Goal: Task Accomplishment & Management: Use online tool/utility

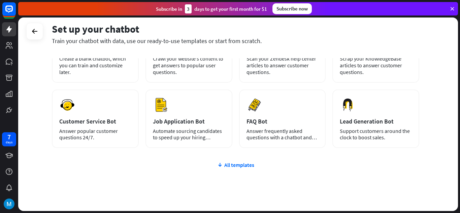
scroll to position [67, 0]
click at [232, 162] on div "All templates" at bounding box center [235, 164] width 367 height 7
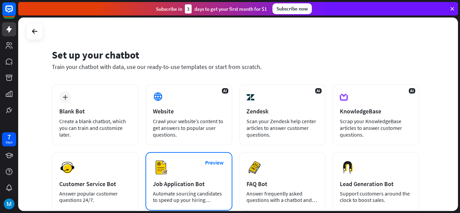
scroll to position [0, 0]
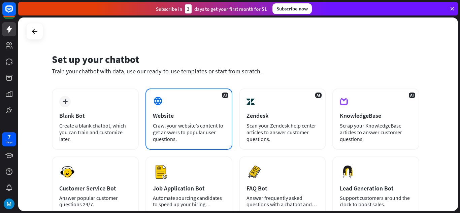
click at [163, 113] on div "Website" at bounding box center [189, 116] width 72 height 8
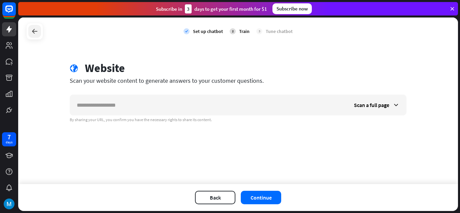
click at [39, 36] on div at bounding box center [34, 31] width 13 height 13
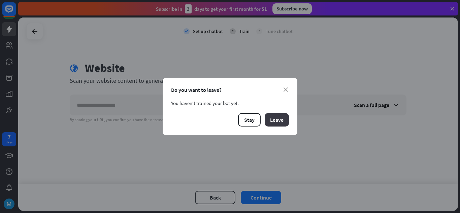
click at [281, 119] on button "Leave" at bounding box center [277, 119] width 24 height 13
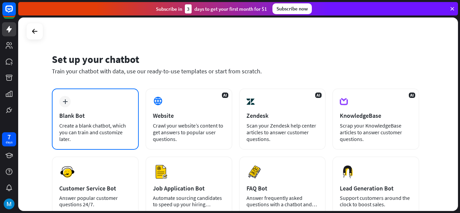
click at [78, 119] on div "plus Blank Bot Create a blank chatbot, which you can train and customize later." at bounding box center [95, 119] width 87 height 61
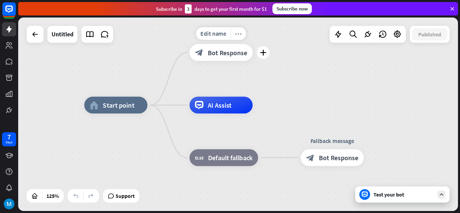
click at [240, 31] on icon "more_horiz" at bounding box center [238, 33] width 7 height 6
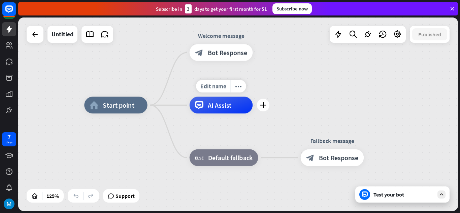
click at [202, 109] on icon at bounding box center [199, 105] width 8 height 8
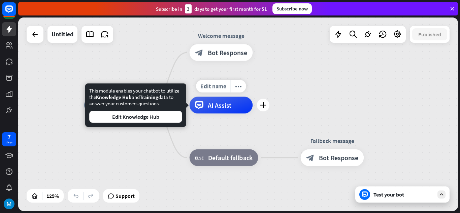
click at [253, 113] on div "Edit name more_horiz plus AI Assist" at bounding box center [221, 105] width 63 height 17
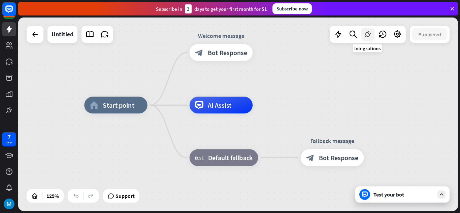
click at [363, 37] on icon at bounding box center [367, 34] width 9 height 9
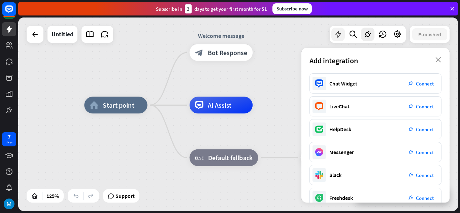
click at [332, 38] on div at bounding box center [337, 34] width 13 height 13
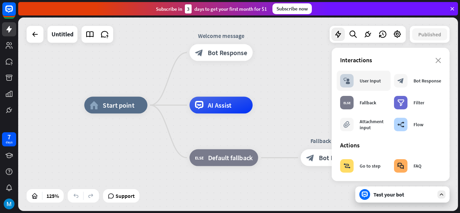
click at [360, 84] on div "block_user_input User Input" at bounding box center [360, 80] width 41 height 13
drag, startPoint x: 210, startPoint y: 51, endPoint x: 299, endPoint y: 105, distance: 104.5
drag, startPoint x: 370, startPoint y: 84, endPoint x: 254, endPoint y: 48, distance: 122.0
click at [253, 48] on div "Edit name more_horiz plus Welcome message block_bot_response Bot Response" at bounding box center [221, 52] width 63 height 17
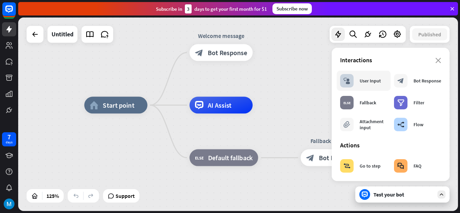
click at [356, 82] on div "block_user_input User Input" at bounding box center [360, 80] width 41 height 13
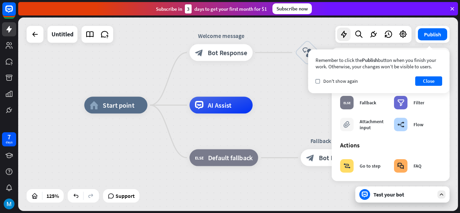
click at [271, 80] on div "home_2 Start point Welcome message block_bot_response Bot Response block_user_i…" at bounding box center [238, 115] width 440 height 194
drag, startPoint x: 226, startPoint y: 56, endPoint x: 256, endPoint y: 96, distance: 49.5
click at [156, 103] on icon "plus" at bounding box center [158, 105] width 6 height 6
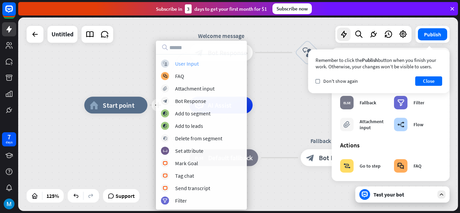
click at [179, 64] on div "User Input" at bounding box center [187, 63] width 24 height 7
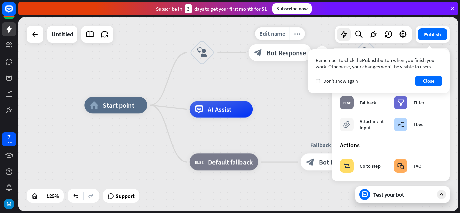
click at [299, 37] on icon "more_horiz" at bounding box center [297, 34] width 7 height 6
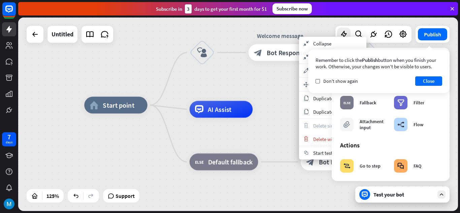
click at [276, 84] on div "home_2 Start point block_user_input Welcome message block_bot_response Bot Resp…" at bounding box center [238, 115] width 440 height 194
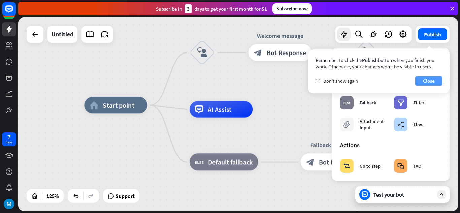
click at [425, 79] on button "Close" at bounding box center [428, 80] width 27 height 9
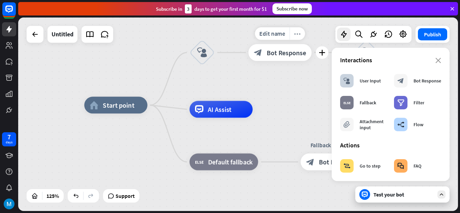
click at [296, 30] on div "more_horiz" at bounding box center [296, 33] width 15 height 13
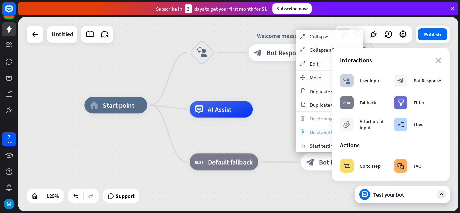
click at [309, 130] on div "trash Delete with children" at bounding box center [329, 131] width 67 height 13
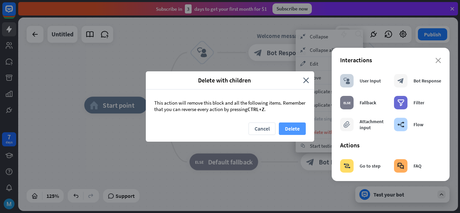
click at [292, 127] on button "Delete" at bounding box center [292, 129] width 27 height 12
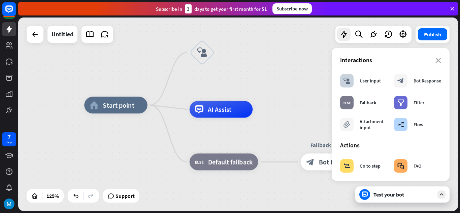
click at [312, 58] on div "home_2 Start point block_user_input AI Assist block_fallback Default fallback F…" at bounding box center [238, 115] width 440 height 194
drag, startPoint x: 229, startPoint y: 162, endPoint x: 295, endPoint y: 193, distance: 72.4
click at [215, 60] on div "Edit name more_horiz plus block_user_input" at bounding box center [202, 52] width 25 height 25
click at [230, 52] on div "plus" at bounding box center [225, 52] width 13 height 13
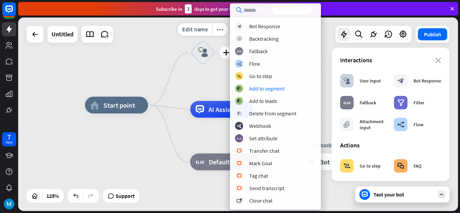
drag, startPoint x: 206, startPoint y: 75, endPoint x: 204, endPoint y: 90, distance: 14.9
click at [206, 65] on div "Edit name more_horiz plus block_user_input" at bounding box center [202, 52] width 25 height 25
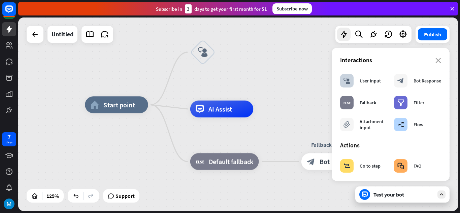
click at [236, 101] on div "AI Assist" at bounding box center [221, 109] width 63 height 17
drag, startPoint x: 205, startPoint y: 111, endPoint x: 272, endPoint y: 56, distance: 86.8
click at [272, 56] on div "home_2 Start point block_user_input AI Assist block_fallback Default fallback F…" at bounding box center [238, 115] width 440 height 194
click at [156, 106] on icon "plus" at bounding box center [159, 105] width 6 height 6
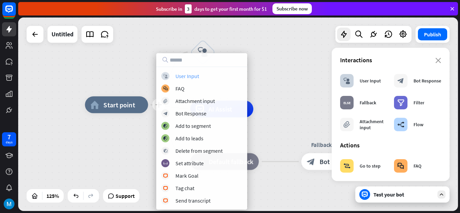
click at [193, 74] on div "User Input" at bounding box center [187, 76] width 24 height 7
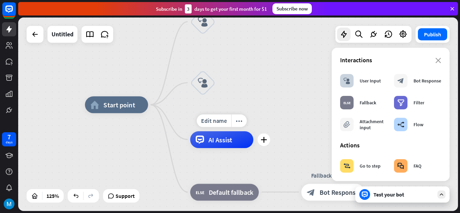
drag, startPoint x: 199, startPoint y: 82, endPoint x: 180, endPoint y: 140, distance: 61.0
click at [225, 60] on div "more_horiz" at bounding box center [219, 59] width 15 height 13
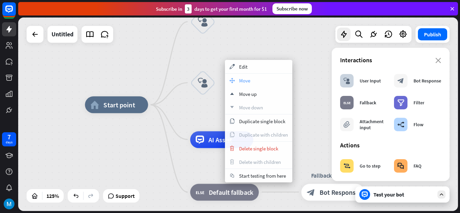
click at [241, 81] on span "Move" at bounding box center [244, 80] width 11 height 6
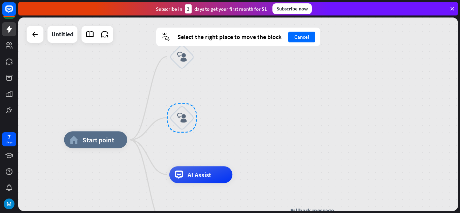
drag, startPoint x: 204, startPoint y: 83, endPoint x: 178, endPoint y: 77, distance: 26.8
click at [182, 116] on div at bounding box center [182, 118] width 30 height 30
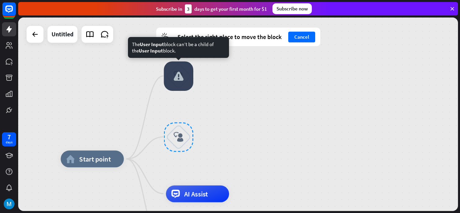
drag, startPoint x: 179, startPoint y: 59, endPoint x: 175, endPoint y: 81, distance: 21.8
click at [175, 81] on div at bounding box center [179, 76] width 30 height 30
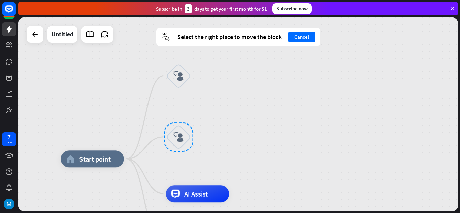
click at [179, 143] on div at bounding box center [179, 137] width 30 height 30
click at [177, 135] on div at bounding box center [179, 137] width 30 height 30
click at [217, 115] on div "home_2 Start point block_user_input block_user_input AI Assist block_fallback D…" at bounding box center [238, 115] width 440 height 194
click at [175, 136] on div at bounding box center [179, 137] width 30 height 30
click at [304, 41] on button "Cancel" at bounding box center [301, 37] width 27 height 11
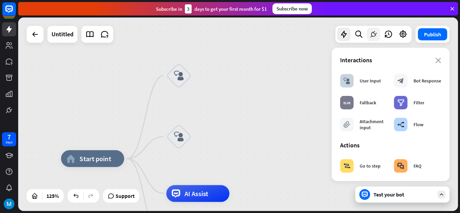
click at [375, 33] on icon at bounding box center [373, 34] width 9 height 9
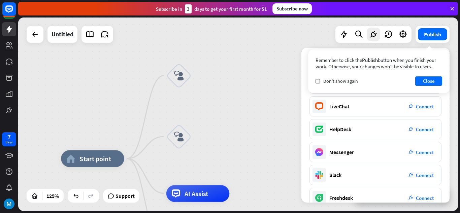
click at [313, 79] on div "Remember to click the Publish button when you finish your work. Otherwise, your…" at bounding box center [378, 71] width 141 height 44
click at [320, 80] on div "check Don't show again" at bounding box center [336, 81] width 42 height 6
click at [428, 82] on button "Close" at bounding box center [428, 80] width 27 height 9
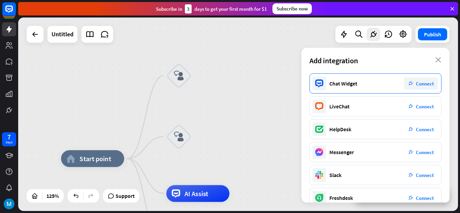
click at [331, 83] on div "Chat Widget" at bounding box center [343, 83] width 28 height 7
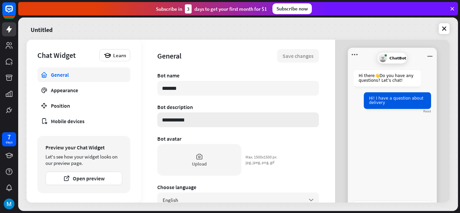
click at [191, 120] on input "**********" at bounding box center [238, 119] width 162 height 15
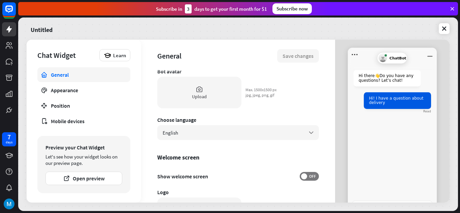
scroll to position [101, 0]
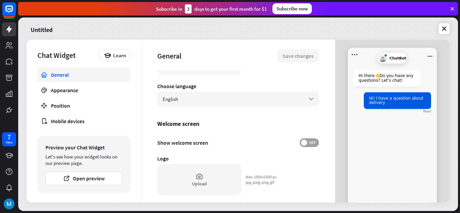
click at [307, 143] on span "OFF" at bounding box center [312, 142] width 10 height 5
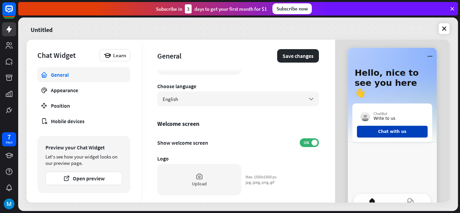
click at [413, 126] on button "Chat with us" at bounding box center [392, 132] width 71 height 12
type textarea "*"
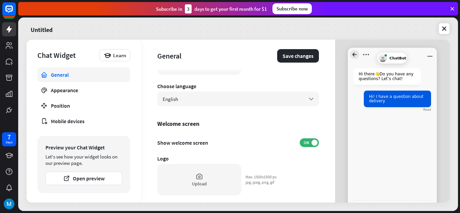
click at [352, 54] on icon "Go back to homescreen" at bounding box center [354, 54] width 9 height 9
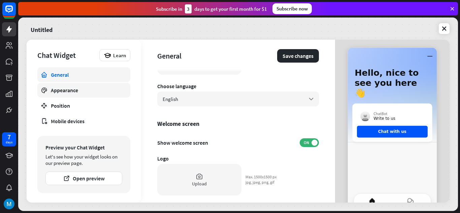
click at [68, 89] on div "Appearance" at bounding box center [84, 90] width 66 height 7
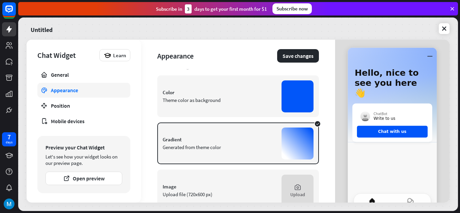
scroll to position [158, 0]
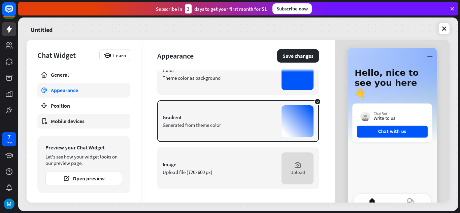
click at [72, 124] on div "Mobile devices" at bounding box center [84, 121] width 66 height 7
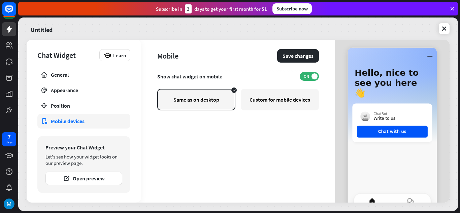
click at [304, 99] on div "Custom for mobile devices" at bounding box center [280, 100] width 78 height 22
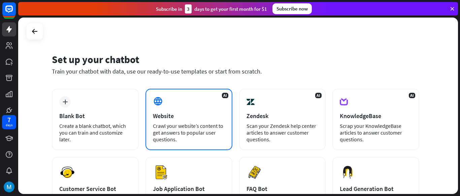
click at [187, 124] on div "Crawl your website’s content to get answers to popular user questions." at bounding box center [189, 132] width 72 height 20
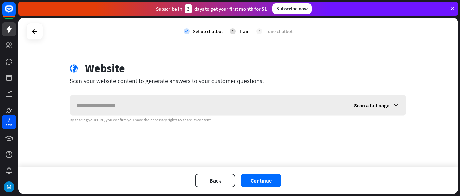
click at [370, 106] on span "Scan a full page" at bounding box center [371, 105] width 35 height 7
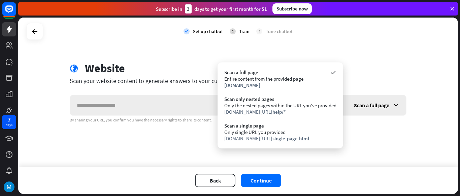
click at [370, 106] on span "Scan a full page" at bounding box center [371, 105] width 35 height 7
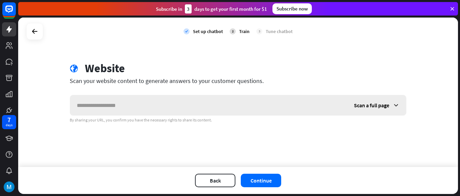
click at [365, 104] on span "Scan a full page" at bounding box center [371, 105] width 35 height 7
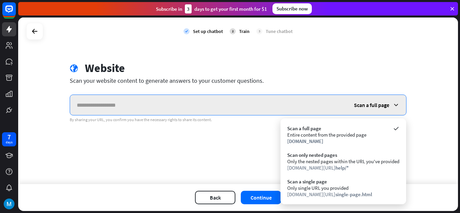
click at [129, 108] on input "text" at bounding box center [208, 105] width 277 height 20
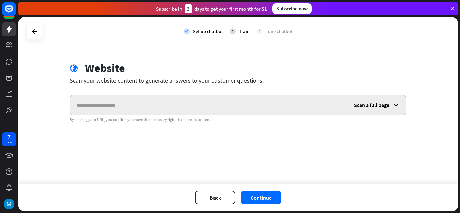
click at [210, 105] on input "text" at bounding box center [208, 105] width 277 height 20
